Goal: Communication & Community: Answer question/provide support

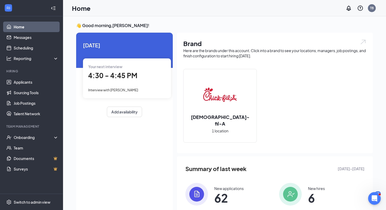
click at [124, 77] on span "4:30 - 4:45 PM" at bounding box center [112, 75] width 49 height 9
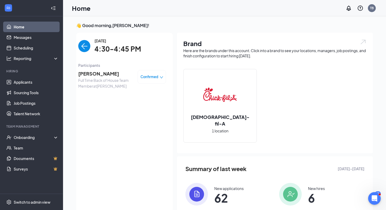
scroll to position [2, 0]
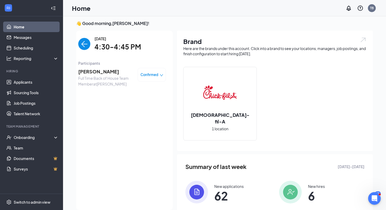
click at [97, 73] on span "[PERSON_NAME]" at bounding box center [105, 71] width 55 height 7
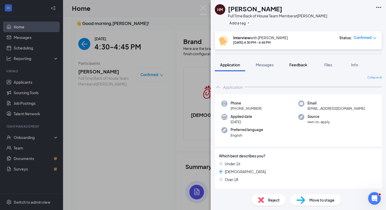
click at [305, 64] on span "Feedback" at bounding box center [299, 64] width 18 height 5
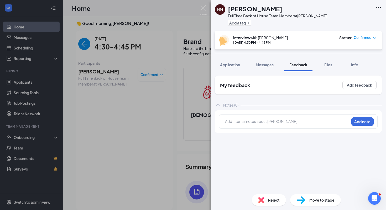
click at [263, 125] on div at bounding box center [287, 121] width 124 height 7
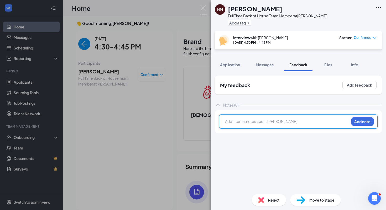
click at [262, 125] on div at bounding box center [288, 122] width 124 height 7
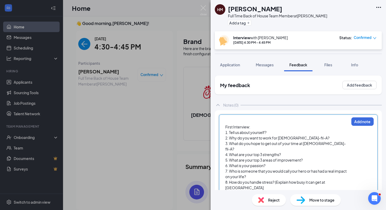
click at [273, 131] on div "1. Tell us about yourself?" at bounding box center [288, 133] width 124 height 6
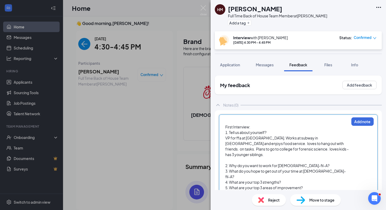
click at [304, 163] on div "2. Why do you want to work for [DEMOGRAPHIC_DATA]-fil-A?" at bounding box center [288, 166] width 124 height 6
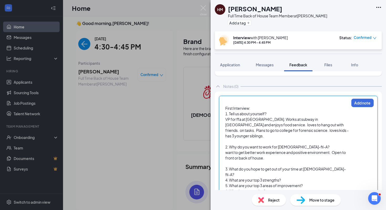
scroll to position [35, 0]
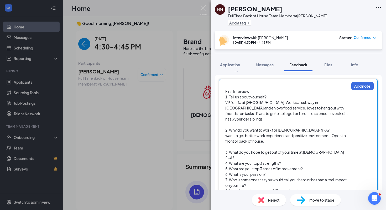
click at [331, 149] on div "3. What do you hope to get out of your time at [DEMOGRAPHIC_DATA]-fil-A?" at bounding box center [288, 154] width 124 height 11
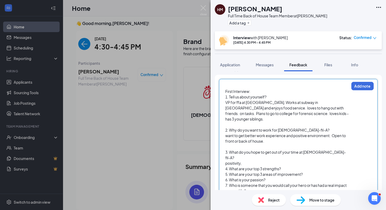
click at [331, 149] on div "3. What do you hope to get out of your time at [DEMOGRAPHIC_DATA]-fil-A?" at bounding box center [288, 154] width 124 height 11
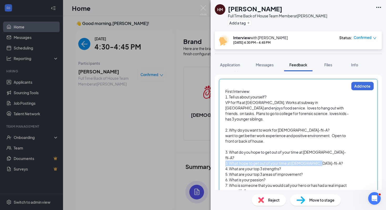
drag, startPoint x: 315, startPoint y: 152, endPoint x: 223, endPoint y: 152, distance: 91.5
click at [223, 153] on div "First Interview: 1. Tell us about yourself? VP for ffa at [GEOGRAPHIC_DATA]. Wo…" at bounding box center [298, 143] width 159 height 129
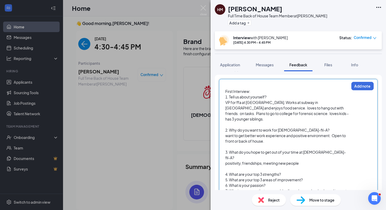
click at [286, 171] on div "4. What are your top 3 strengths?" at bounding box center [288, 174] width 124 height 6
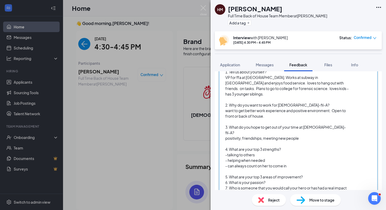
scroll to position [65, 0]
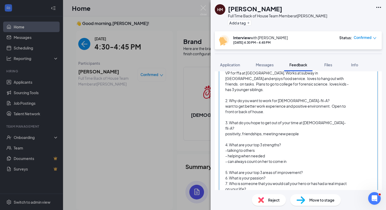
click at [306, 170] on div "5. What are your top 3 areas of improvement?" at bounding box center [288, 173] width 124 height 6
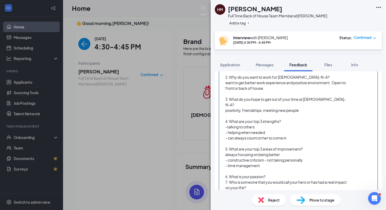
scroll to position [89, 0]
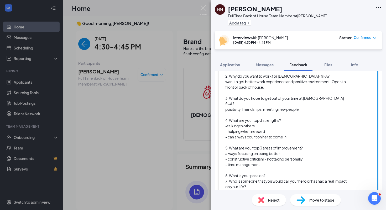
click at [272, 173] on div "6. What is your passion?" at bounding box center [288, 176] width 124 height 6
click at [259, 189] on div "7. Who is someone that you would call your hero or has had a real impact on you…" at bounding box center [288, 194] width 124 height 11
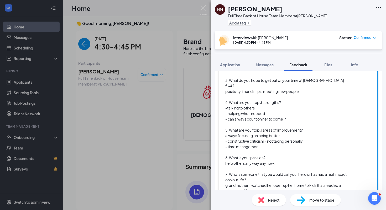
scroll to position [118, 0]
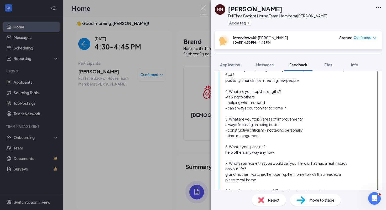
click at [340, 188] on div "8. How do you handle stress? (Explain how busy it can get at [GEOGRAPHIC_DATA]" at bounding box center [288, 193] width 124 height 11
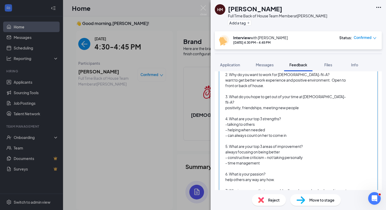
scroll to position [0, 0]
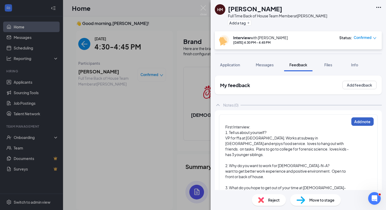
click at [358, 123] on button "Add note" at bounding box center [363, 121] width 22 height 8
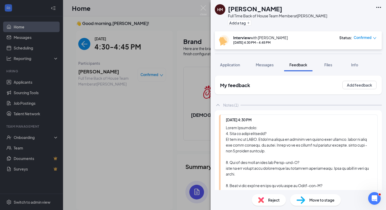
click at [142, 98] on div "HM [PERSON_NAME] Full Time Back of House Team Member at [PERSON_NAME] Add a tag…" at bounding box center [193, 105] width 386 height 210
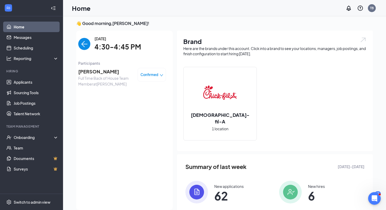
click at [87, 44] on img "back-button" at bounding box center [84, 44] width 12 height 12
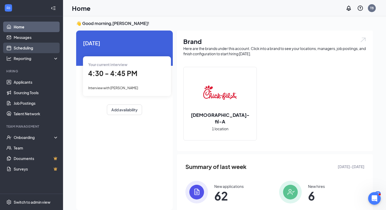
click at [28, 45] on link "Scheduling" at bounding box center [36, 48] width 45 height 11
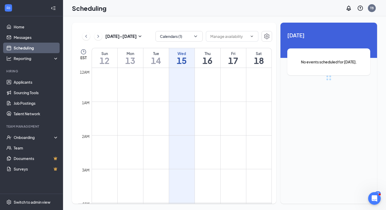
scroll to position [258, 0]
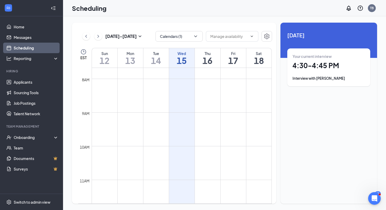
click at [211, 58] on h1 "16" at bounding box center [207, 60] width 25 height 9
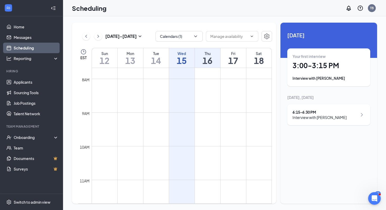
click at [318, 57] on div "Your first interview" at bounding box center [329, 56] width 73 height 5
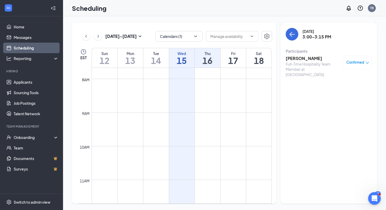
click at [307, 62] on div "Full-Time Hospitality Team Member at [GEOGRAPHIC_DATA]" at bounding box center [313, 69] width 55 height 16
click at [310, 59] on h3 "[PERSON_NAME]" at bounding box center [313, 58] width 55 height 6
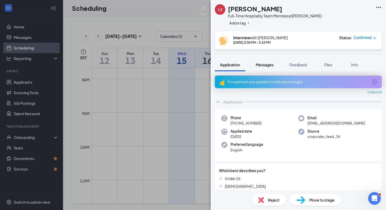
click at [263, 65] on span "Messages" at bounding box center [265, 64] width 18 height 5
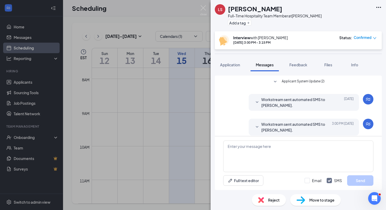
scroll to position [118, 0]
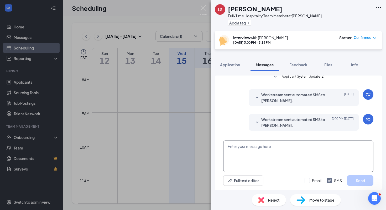
click at [288, 144] on textarea at bounding box center [298, 156] width 150 height 32
type textarea "A"
type textarea "L"
type textarea "I"
type textarea "would you be available [DATE] at 4. for an interview instead of 3?"
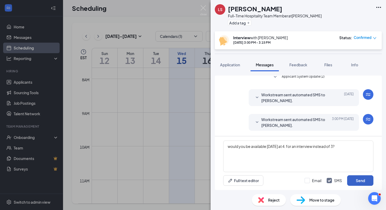
click at [358, 183] on button "Send" at bounding box center [361, 180] width 26 height 11
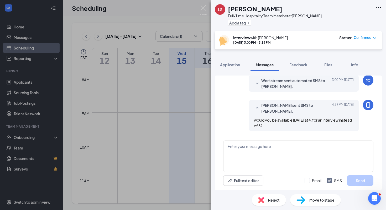
scroll to position [158, 0]
